Goal: Transaction & Acquisition: Book appointment/travel/reservation

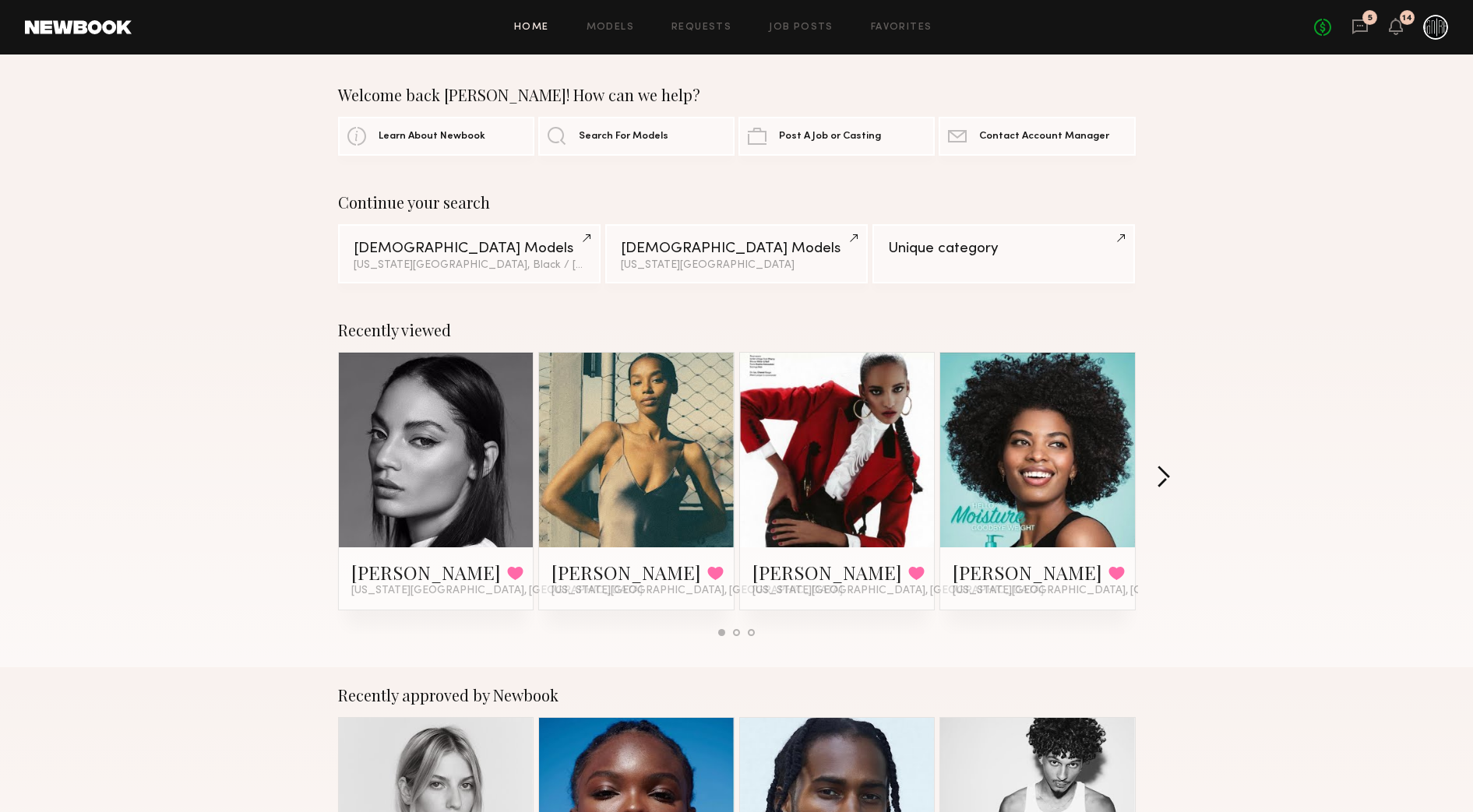
click at [1160, 476] on button "button" at bounding box center [1164, 478] width 15 height 25
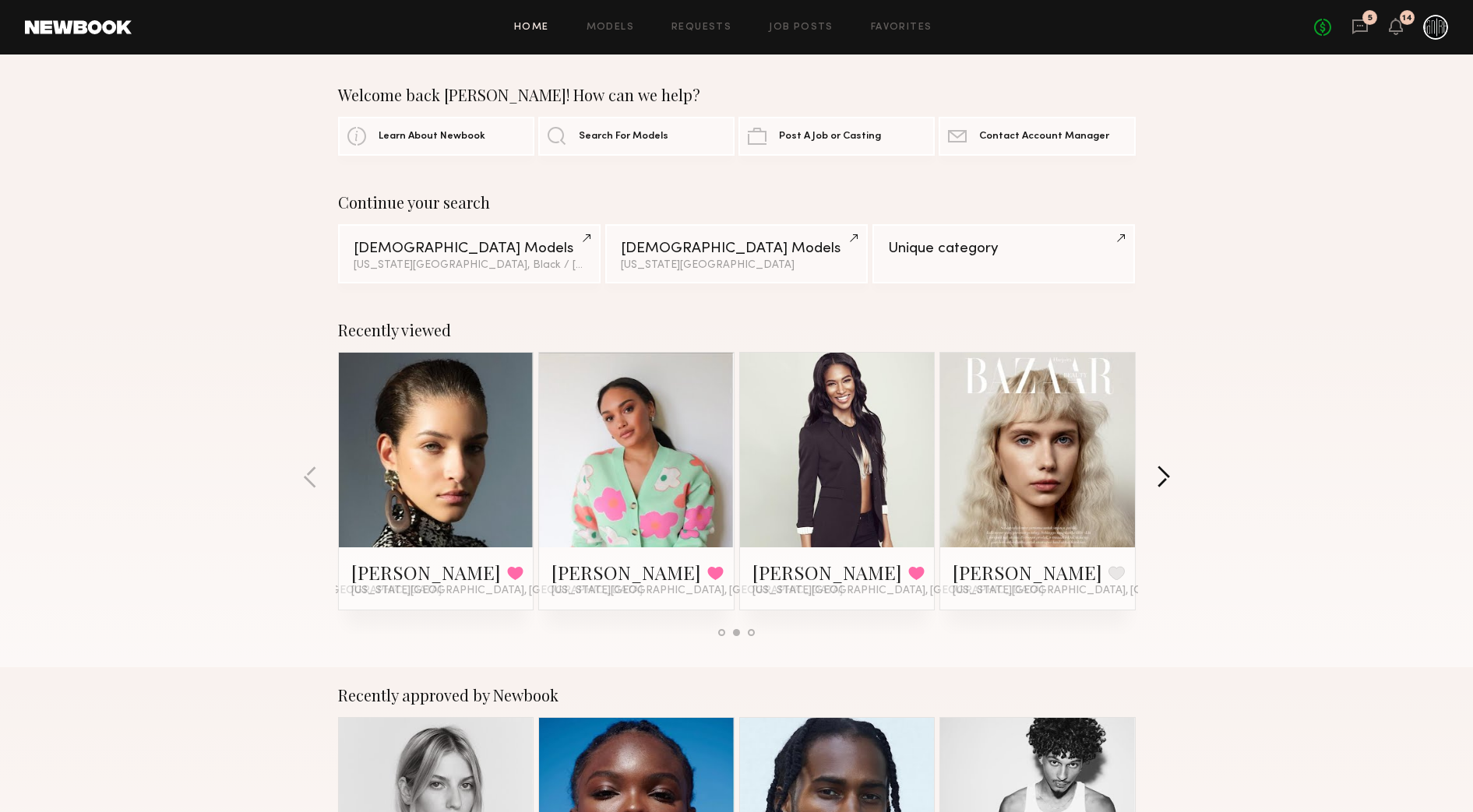
click at [1160, 476] on button "button" at bounding box center [1164, 478] width 15 height 25
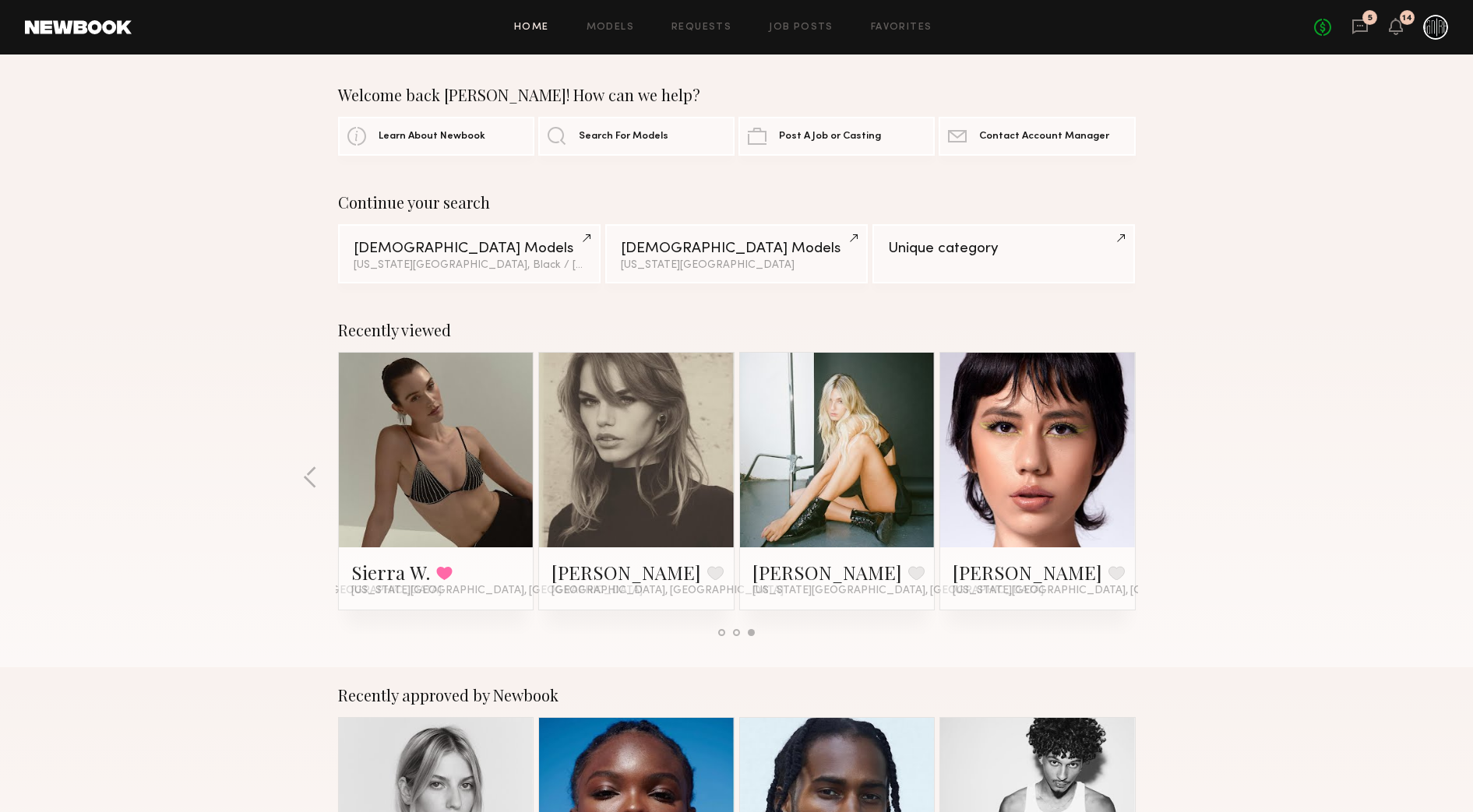
click at [522, 473] on div at bounding box center [436, 449] width 194 height 194
click at [388, 569] on link "Sierra W." at bounding box center [391, 572] width 79 height 25
click at [309, 468] on button "button" at bounding box center [310, 478] width 15 height 25
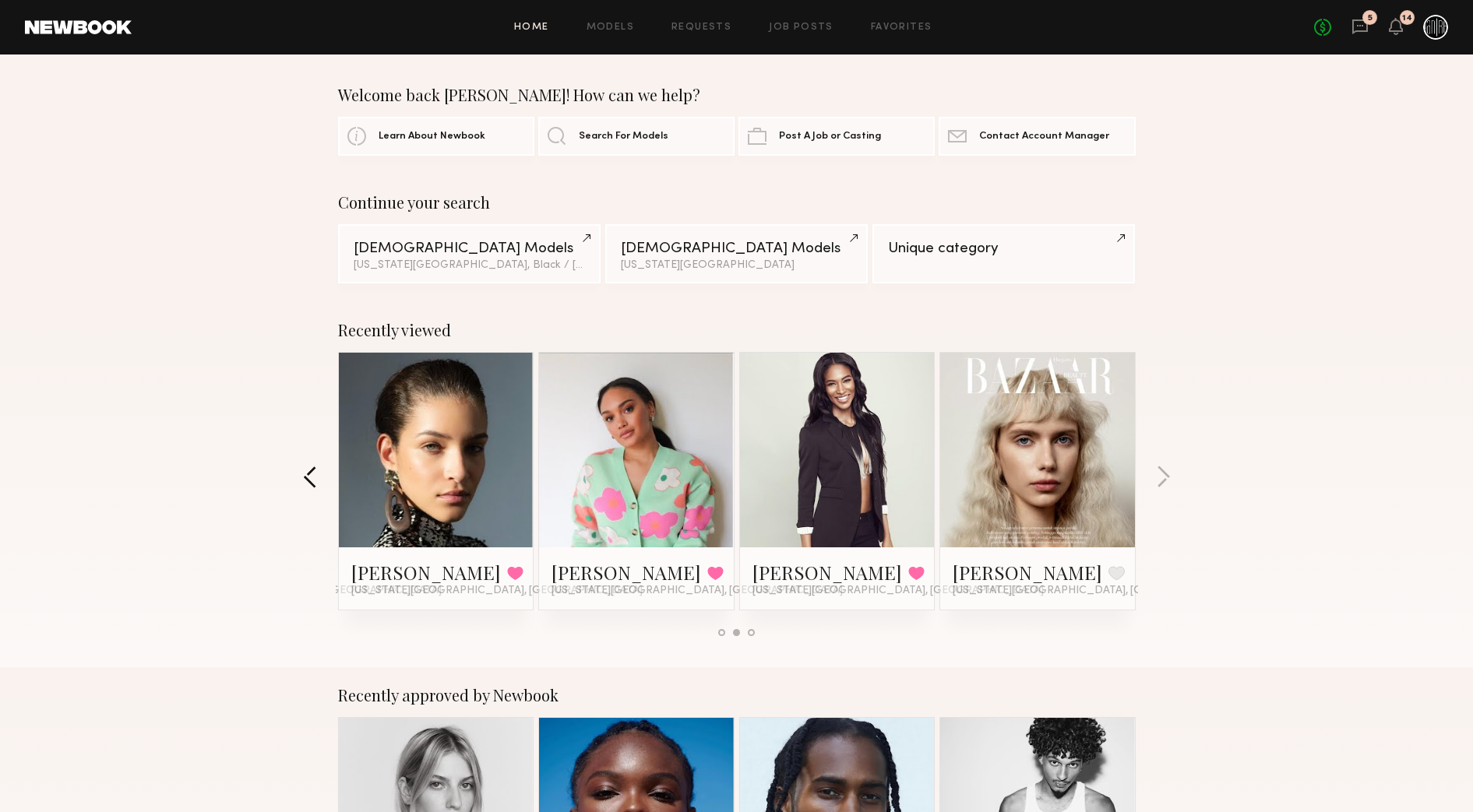
click at [309, 468] on button "button" at bounding box center [310, 478] width 15 height 25
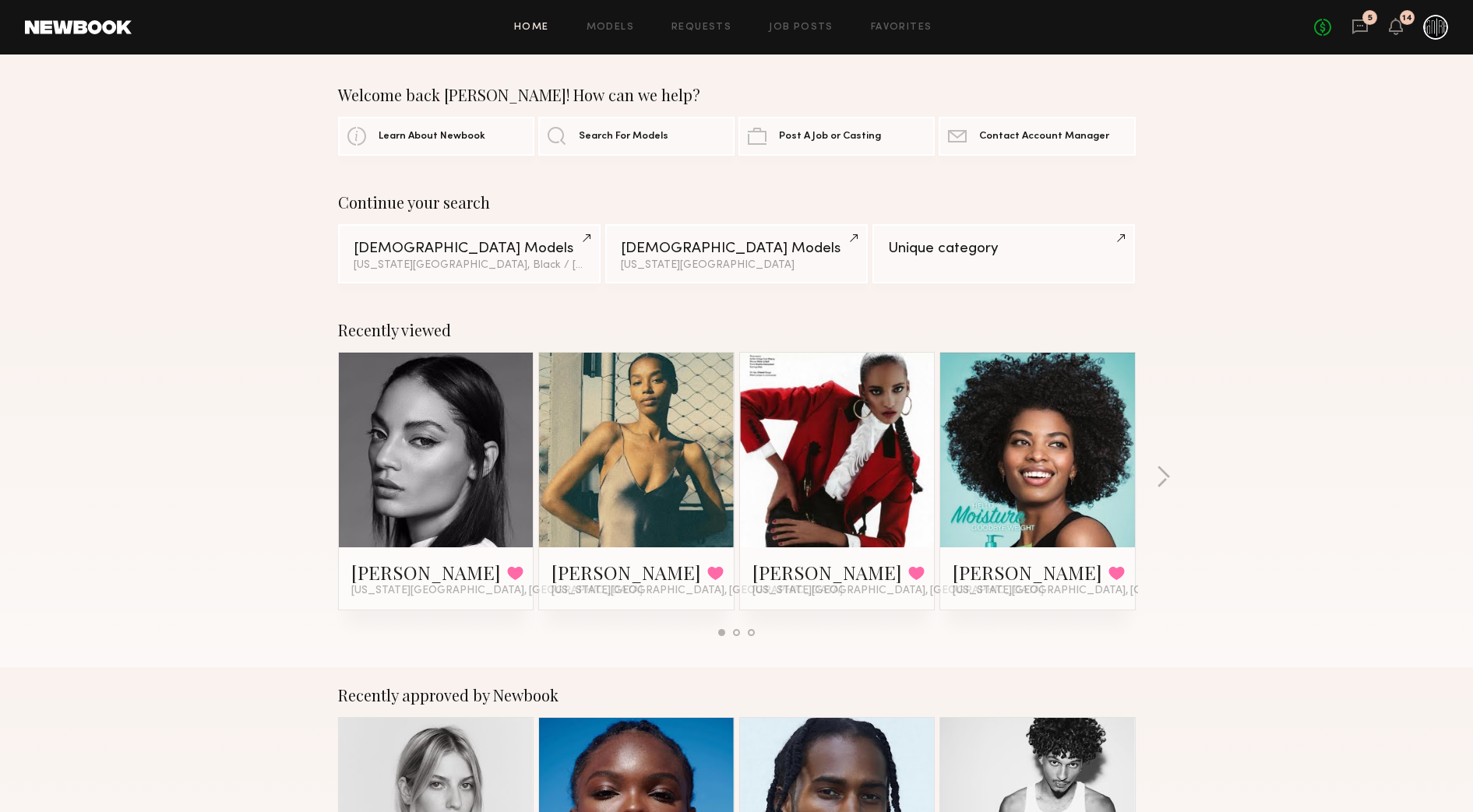
click at [785, 468] on div at bounding box center [837, 449] width 194 height 194
click at [775, 575] on link "Rose C." at bounding box center [827, 572] width 149 height 25
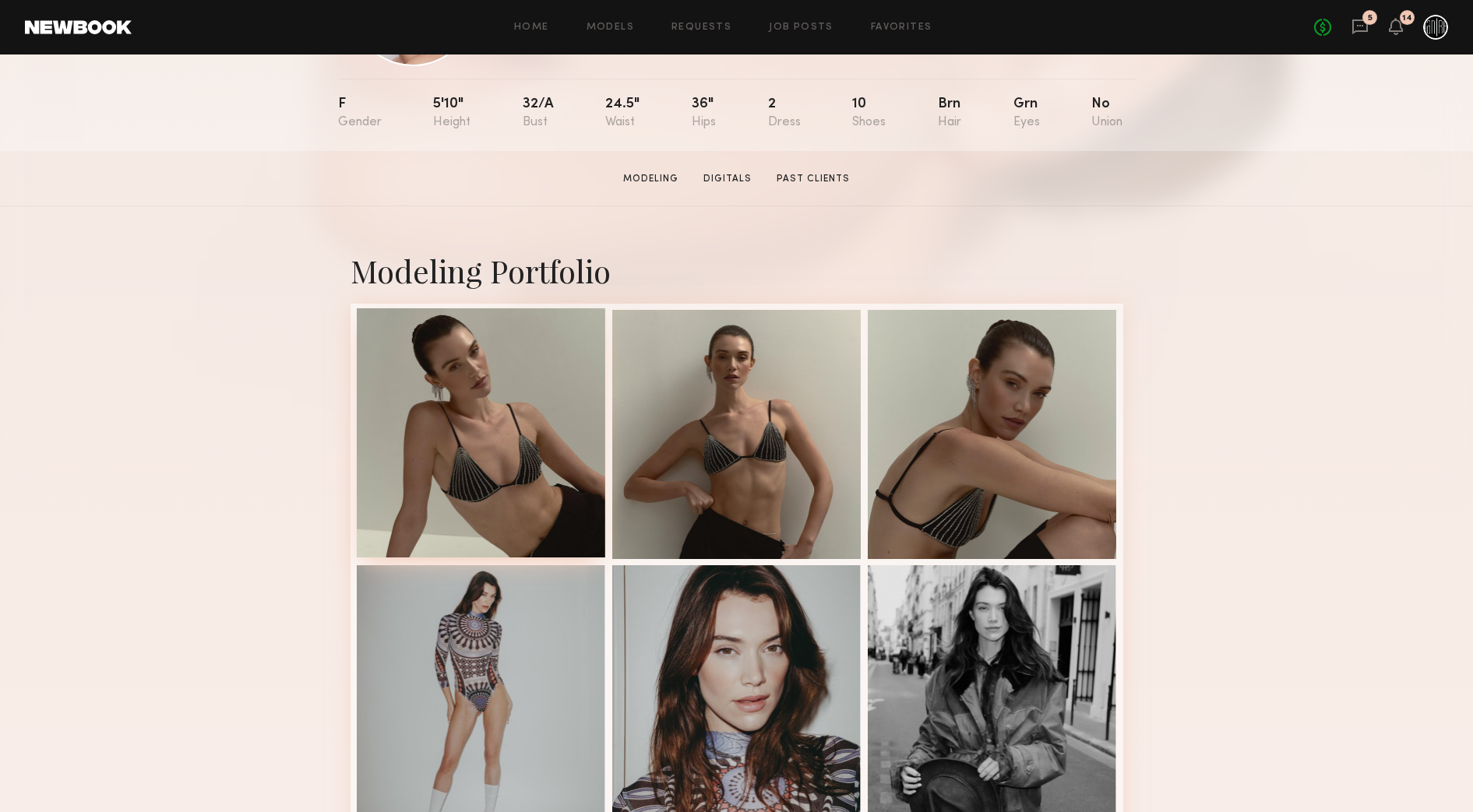
scroll to position [292, 0]
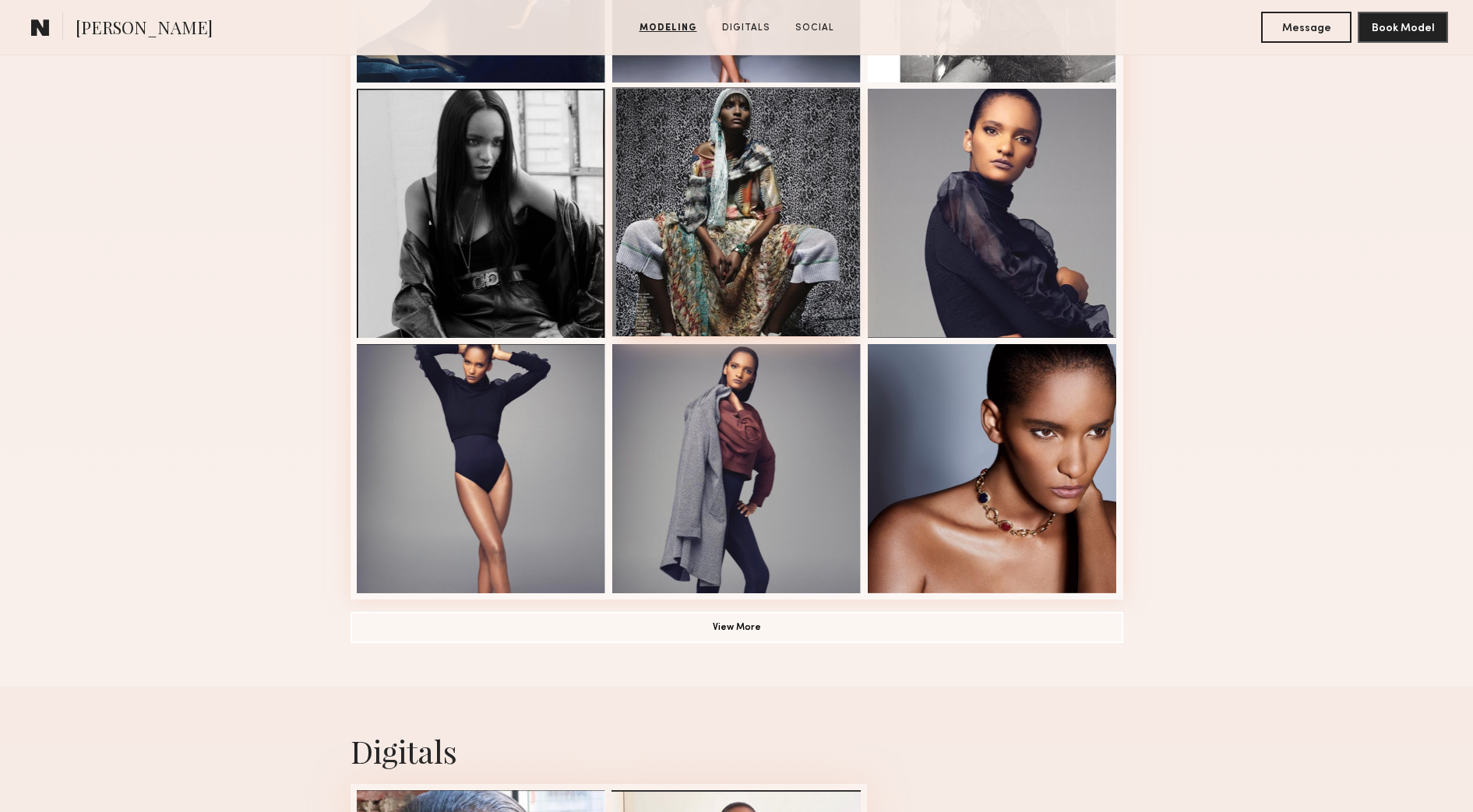
scroll to position [876, 0]
